Goal: Task Accomplishment & Management: Manage account settings

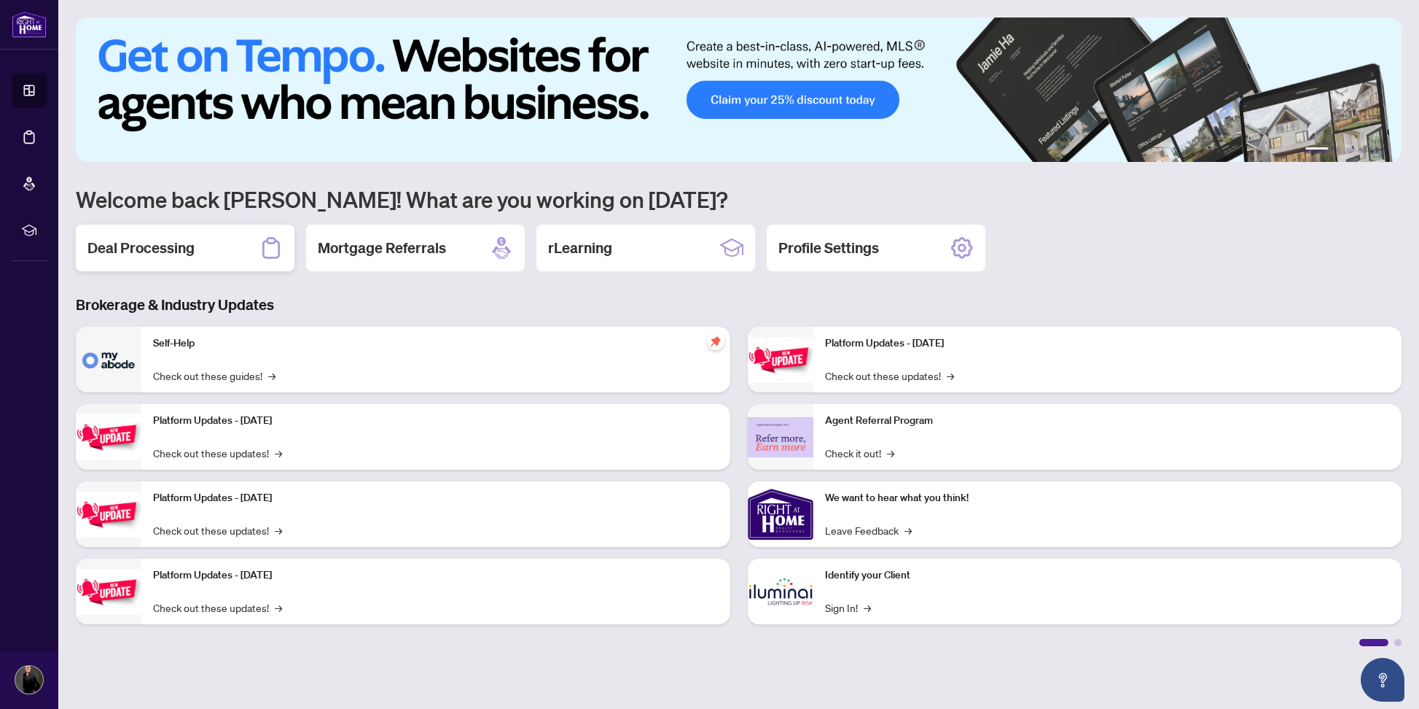
click at [147, 257] on h2 "Deal Processing" at bounding box center [140, 248] width 107 height 20
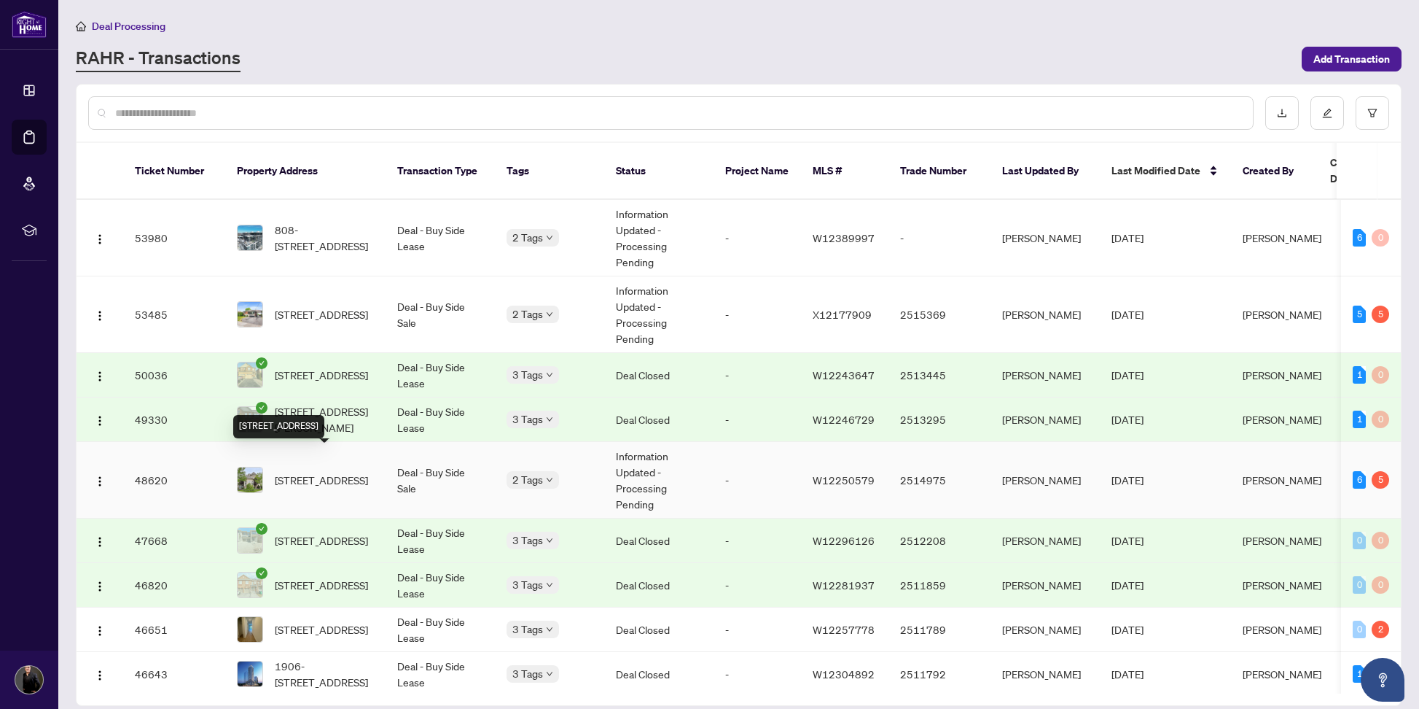
click at [321, 472] on span "[STREET_ADDRESS]" at bounding box center [321, 480] width 93 height 16
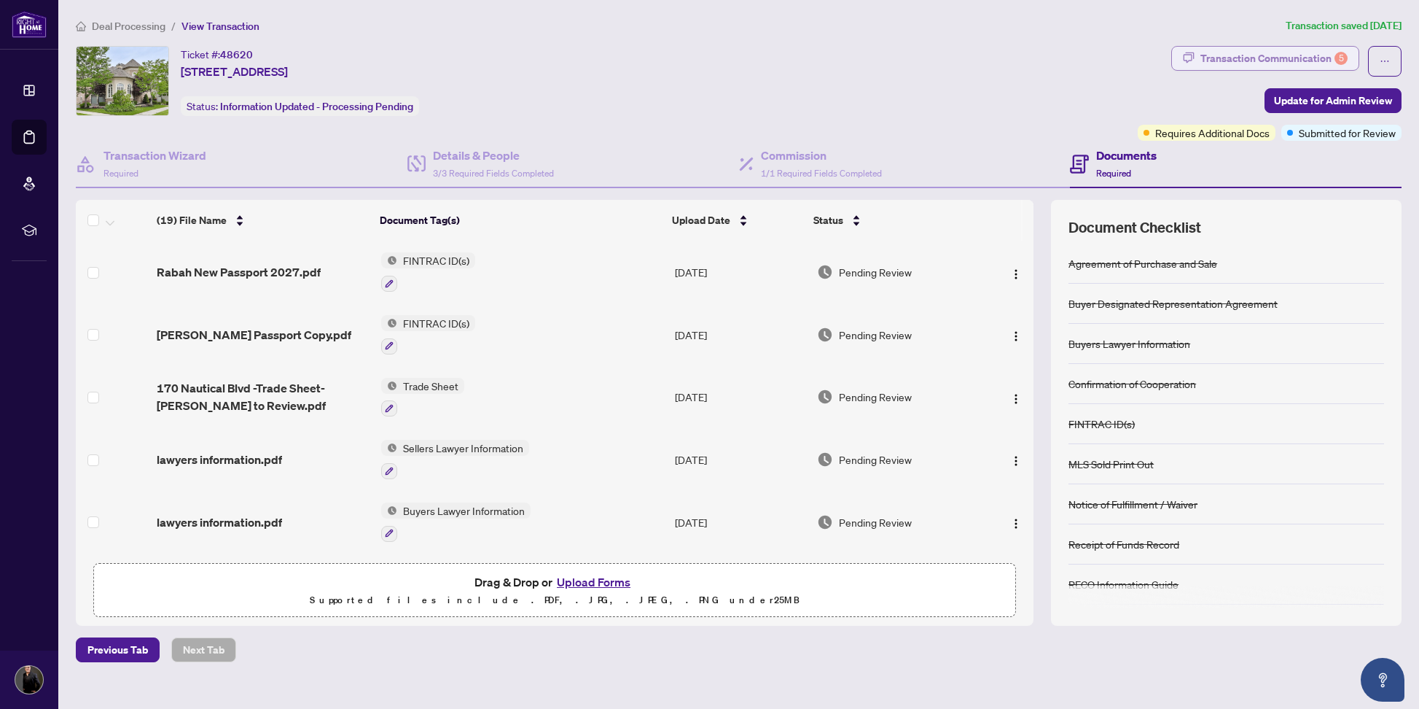
click at [1286, 60] on div "Transaction Communication 5" at bounding box center [1274, 58] width 147 height 23
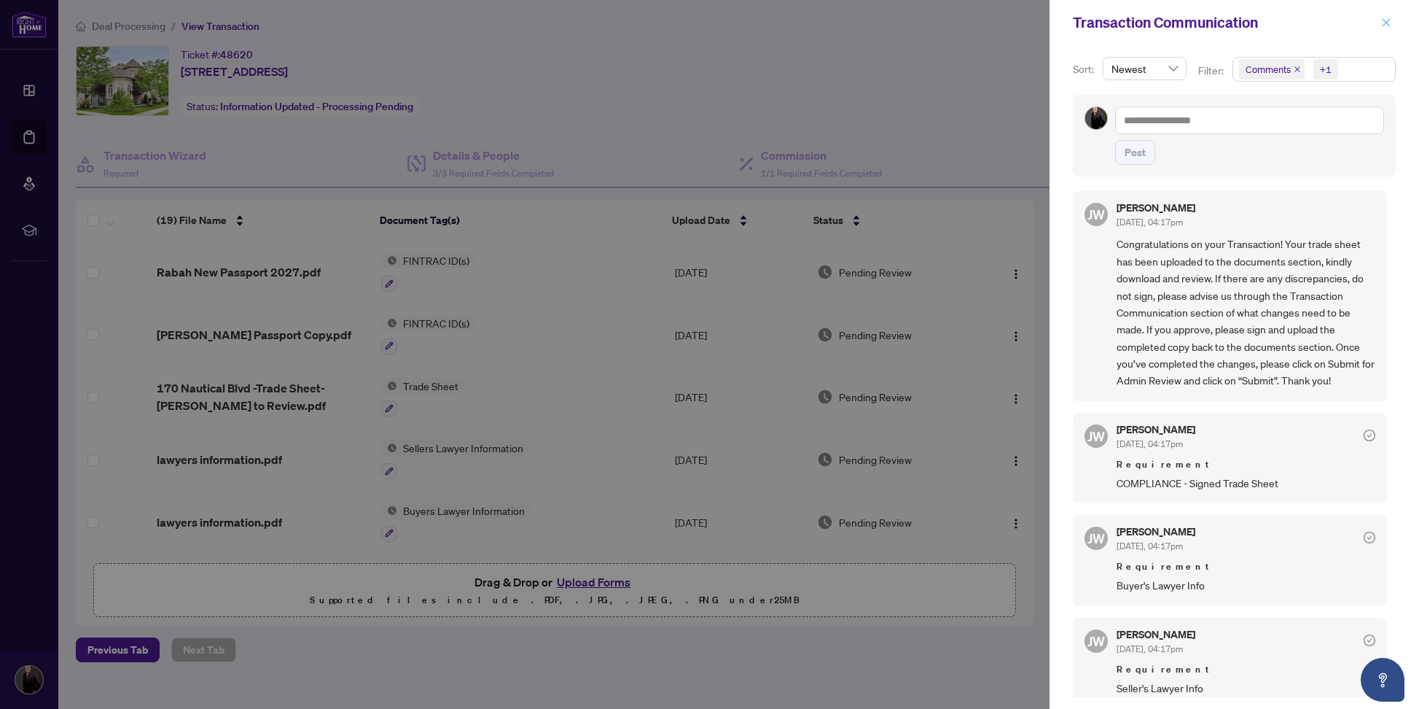
click at [1387, 19] on icon "close" at bounding box center [1386, 22] width 10 height 10
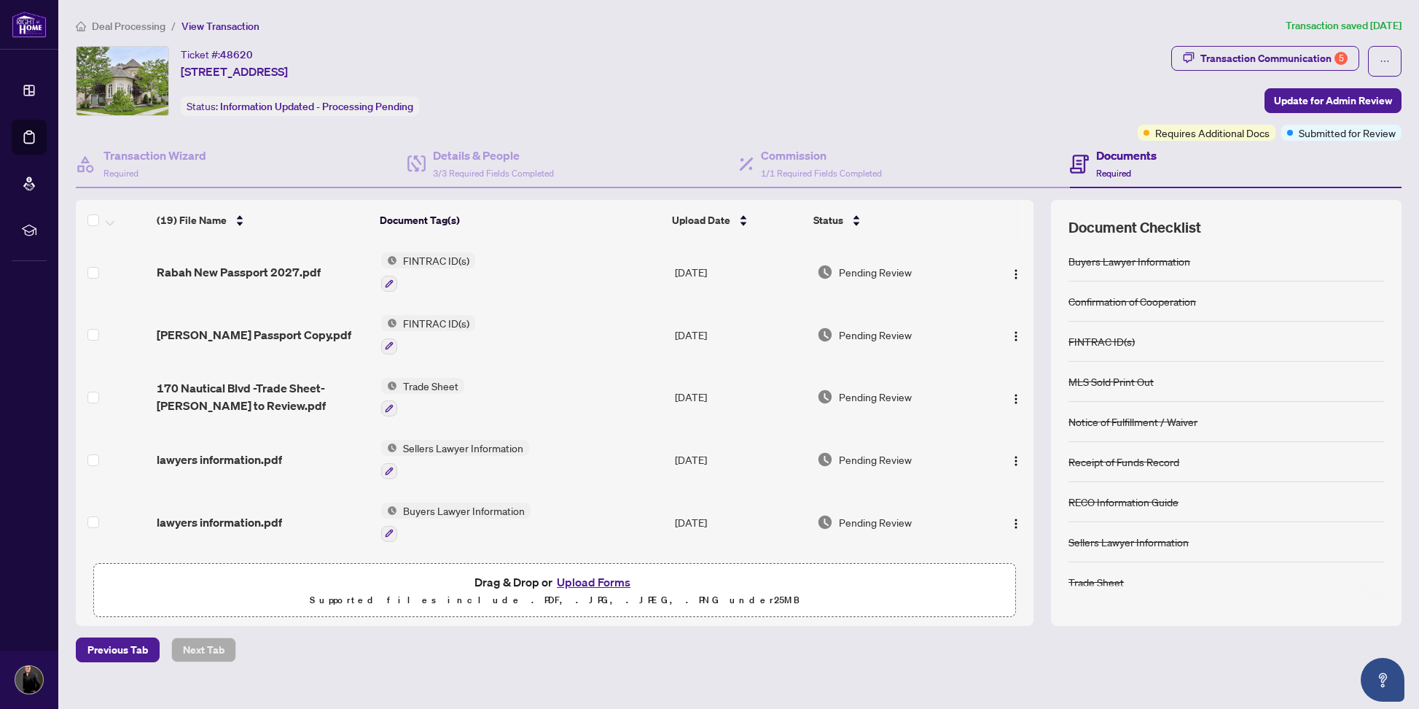
scroll to position [82, 0]
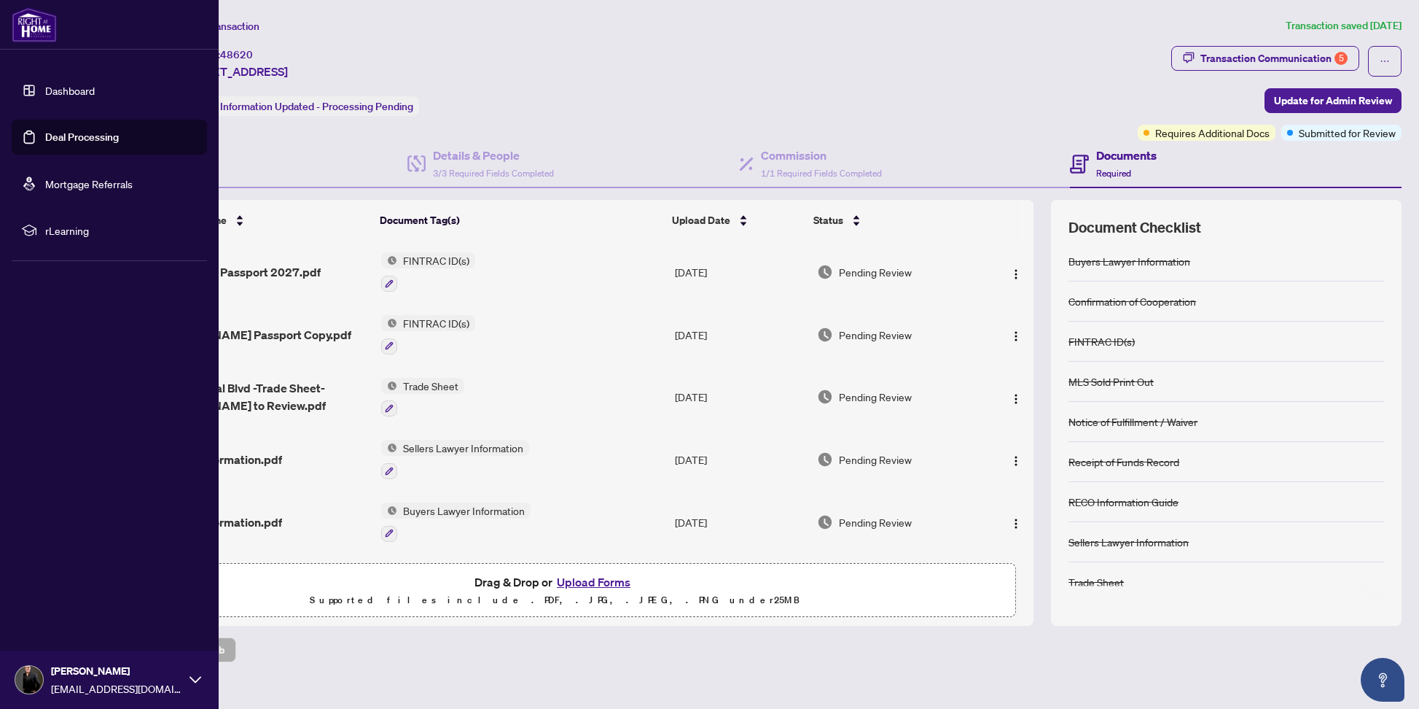
click at [58, 93] on link "Dashboard" at bounding box center [70, 90] width 50 height 13
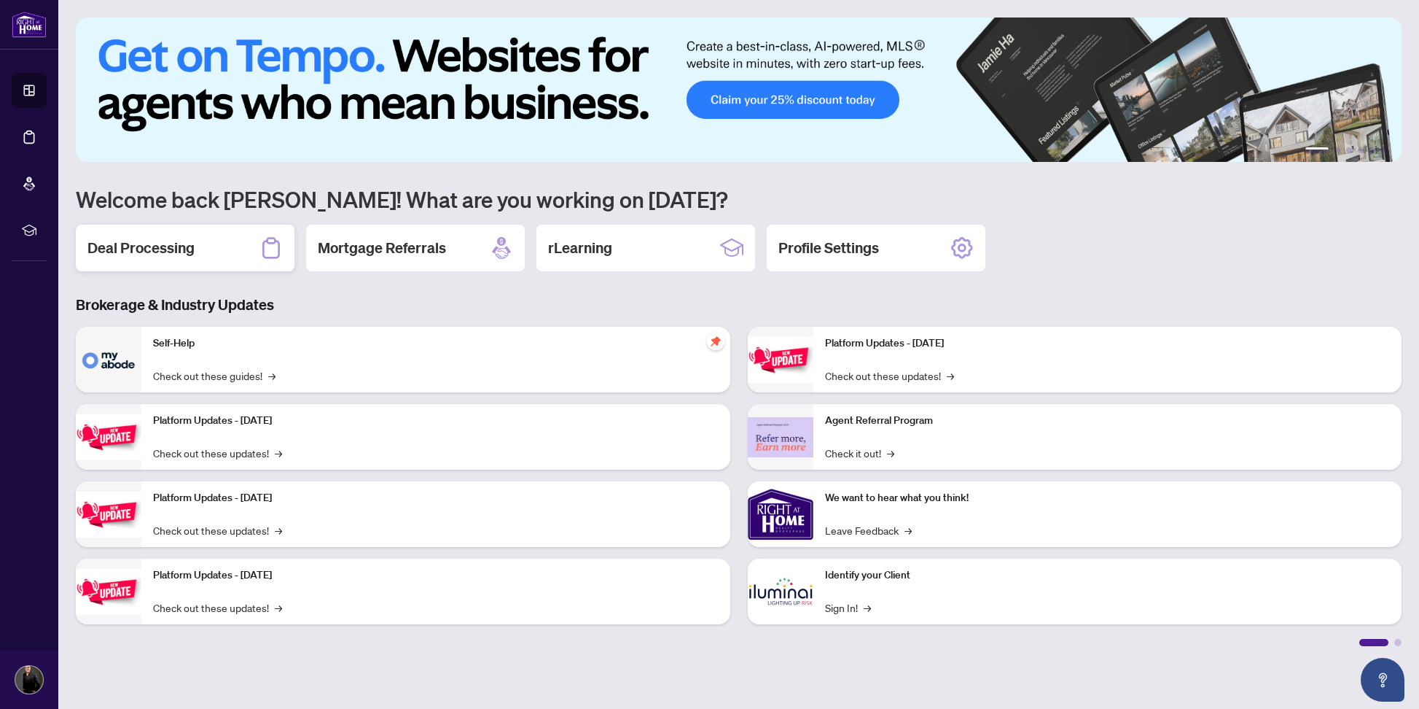
click at [171, 244] on h2 "Deal Processing" at bounding box center [140, 248] width 107 height 20
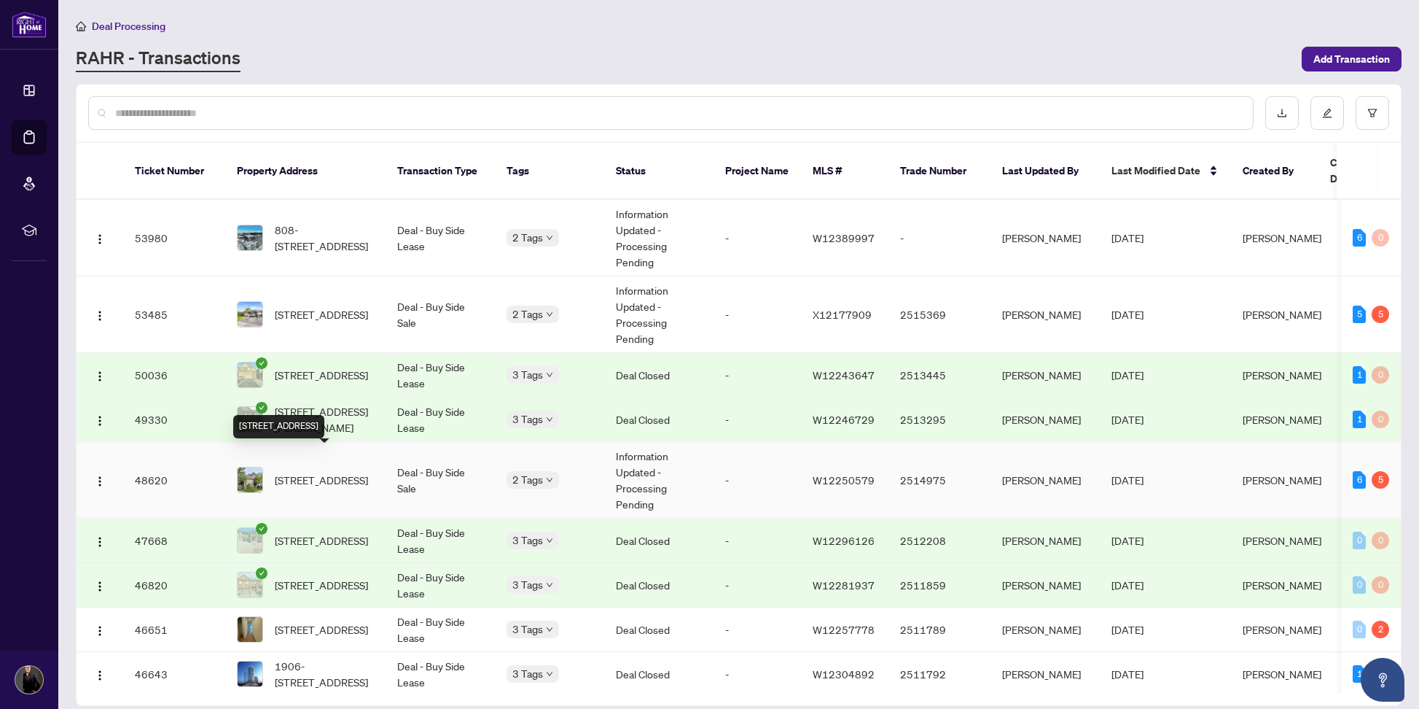
click at [332, 472] on span "[STREET_ADDRESS]" at bounding box center [321, 480] width 93 height 16
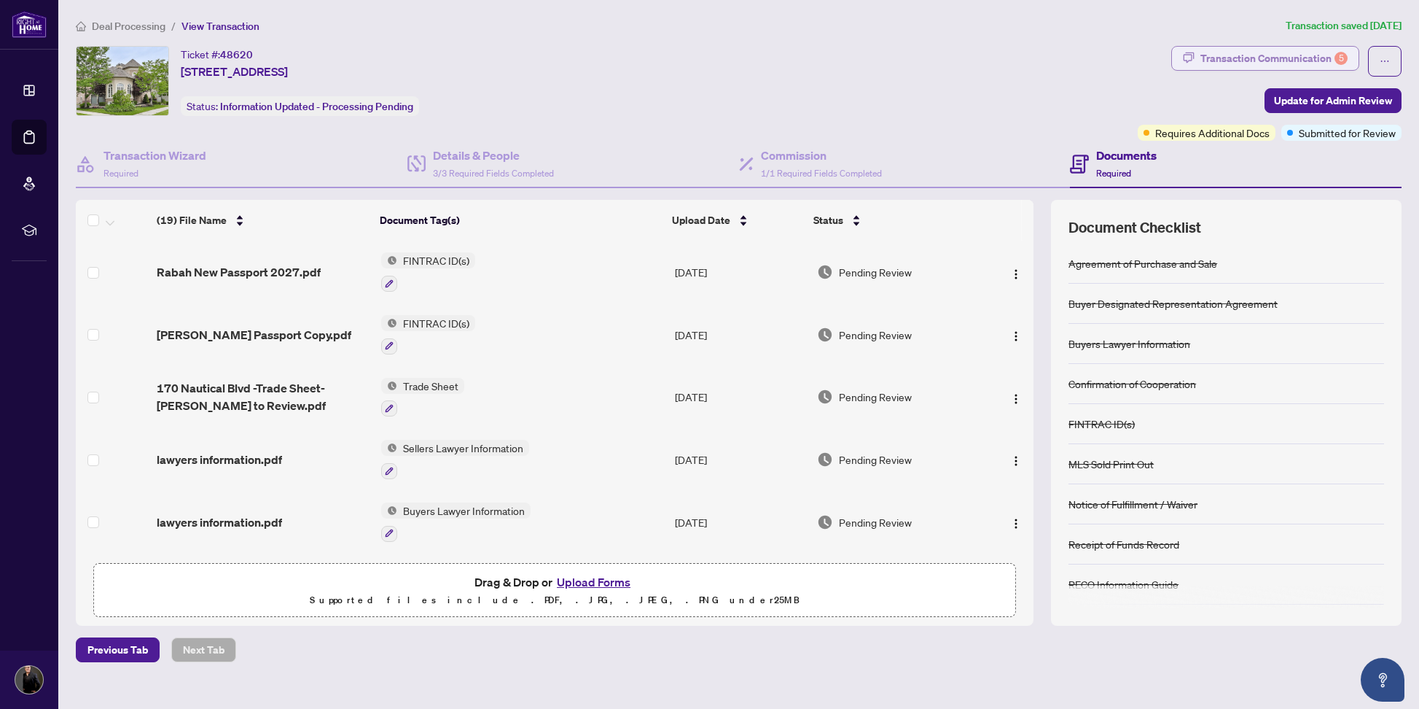
click at [1284, 57] on div "Transaction Communication 5" at bounding box center [1274, 58] width 147 height 23
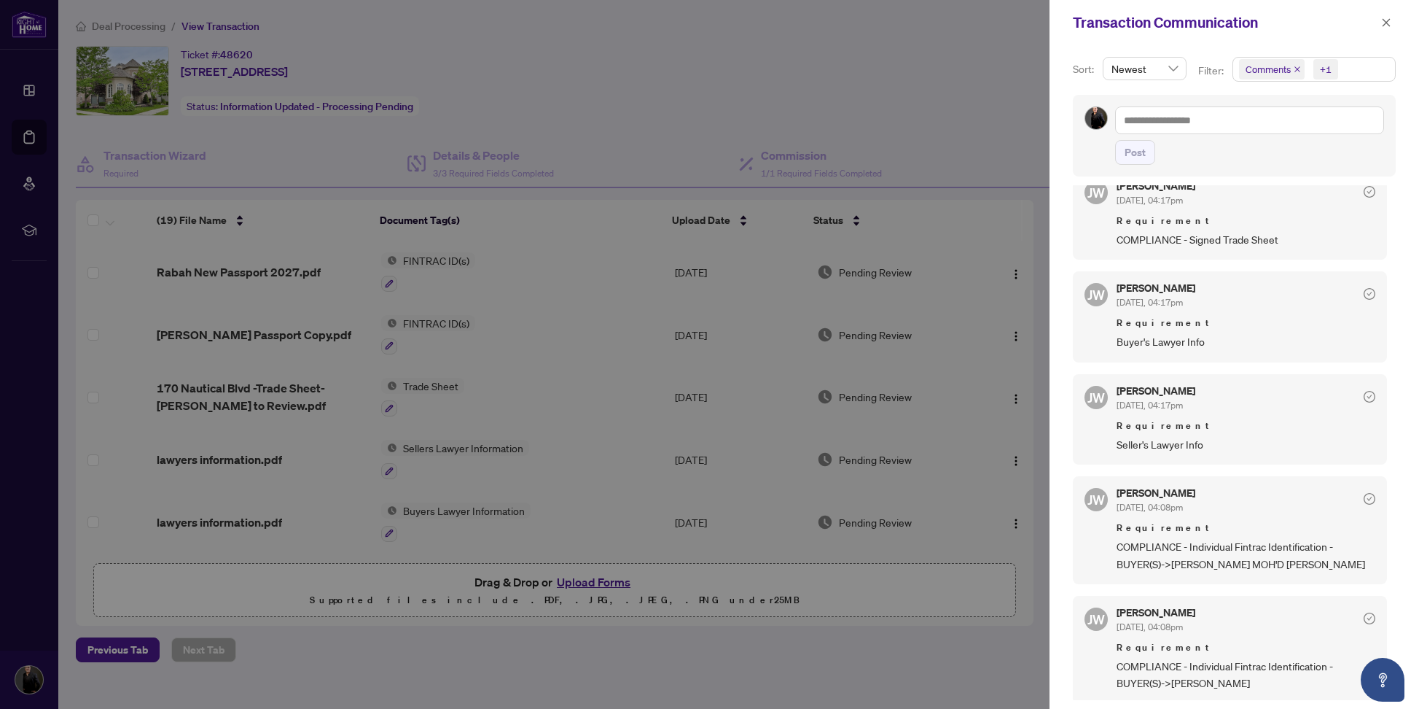
scroll to position [245, 0]
click at [1384, 17] on icon "close" at bounding box center [1386, 22] width 10 height 10
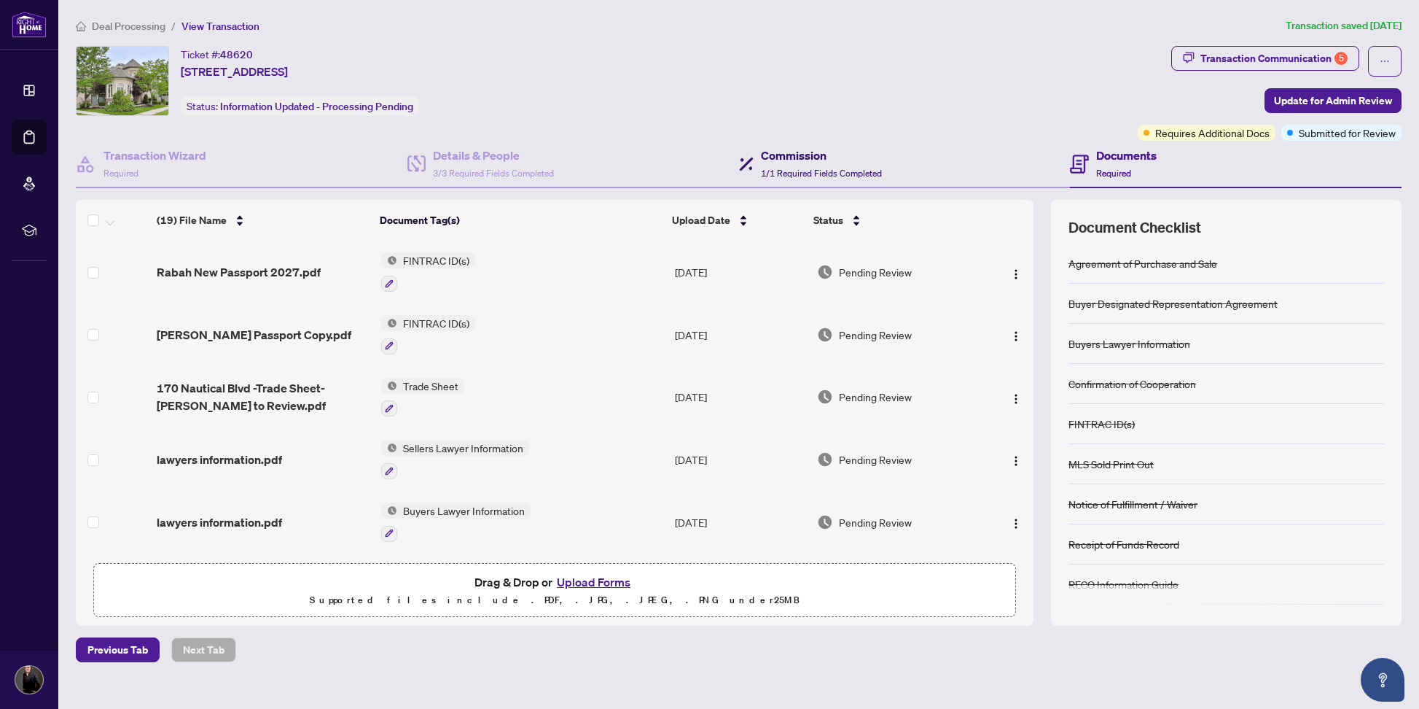
click at [764, 156] on h4 "Commission" at bounding box center [821, 155] width 121 height 17
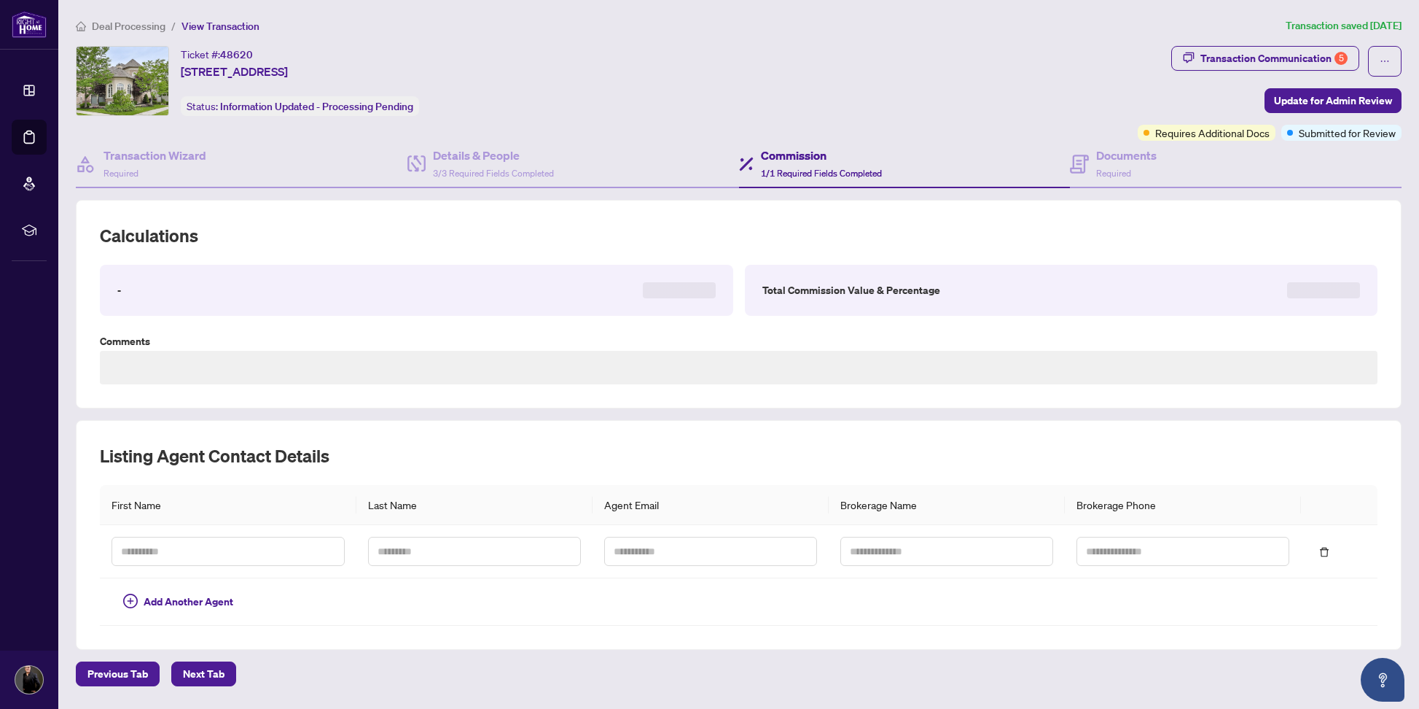
type textarea "**********"
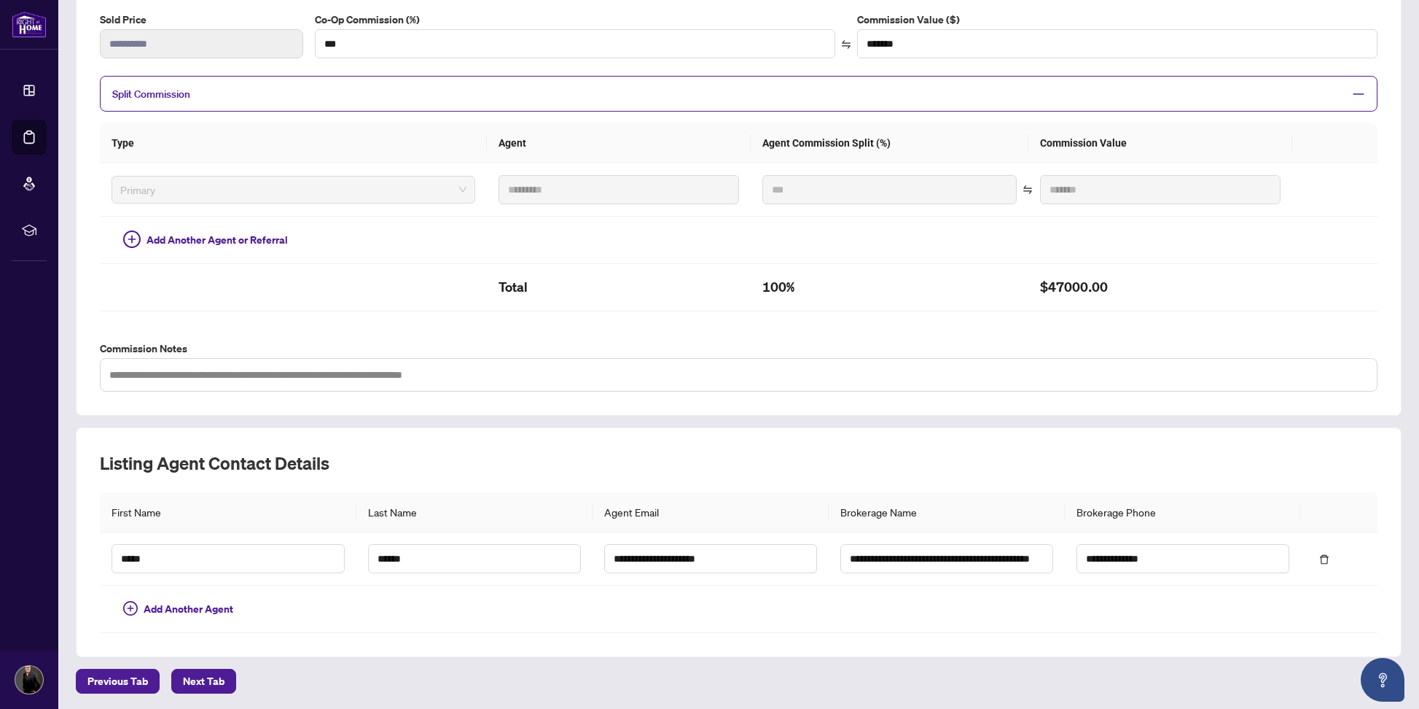
scroll to position [252, 0]
